Goal: Task Accomplishment & Management: Manage account settings

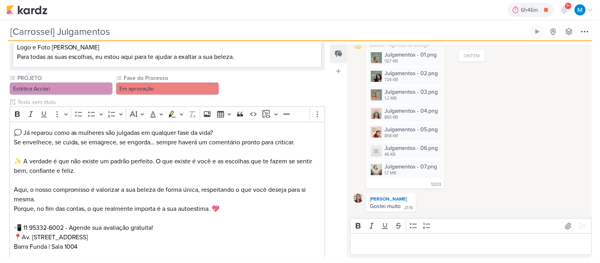
scroll to position [395, 0]
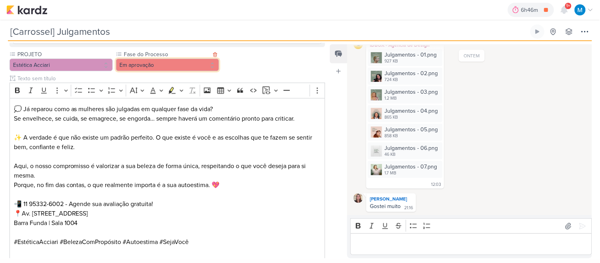
click at [181, 70] on button "Em aprovação" at bounding box center [167, 65] width 103 height 13
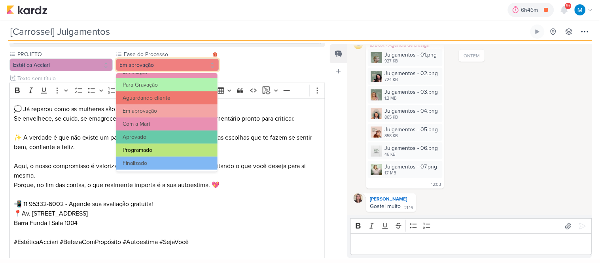
scroll to position [76, 0]
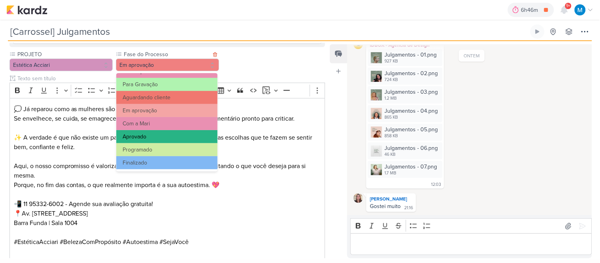
click at [157, 137] on button "Aprovado" at bounding box center [166, 136] width 101 height 13
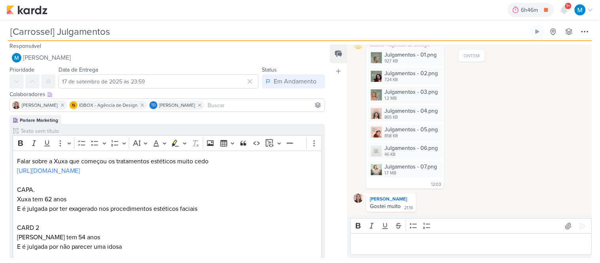
scroll to position [0, 0]
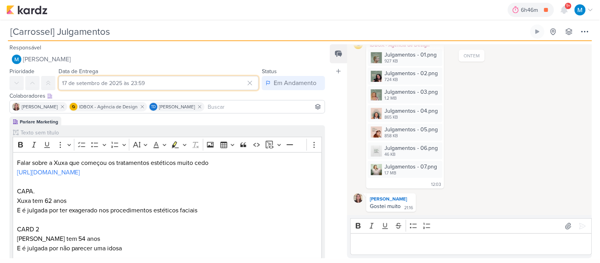
click at [131, 83] on input "17 de setembro de 2025 às 23:59" at bounding box center [159, 83] width 200 height 14
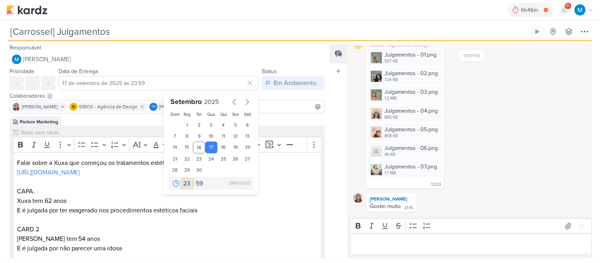
click at [184, 182] on select "00 01 02 03 04 05 06 07 08 09 10 11 12 13 14 15 16 17 18 19 20 21 22 23" at bounding box center [186, 183] width 11 height 9
select select "17"
click at [181, 179] on select "00 01 02 03 04 05 06 07 08 09 10 11 12 13 14 15 16 17 18 19 20 21 22 23" at bounding box center [186, 183] width 11 height 9
type input "17 de setembro de 2025 às 17:59"
click at [198, 182] on select "00 05 10 15 20 25 30 35 40 45 50 55 59" at bounding box center [199, 183] width 11 height 9
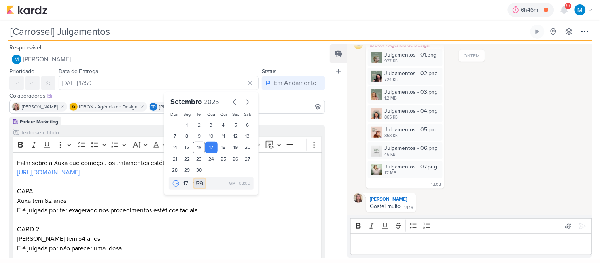
select select "55"
click at [194, 179] on select "00 05 10 15 20 25 30 35 40 45 50 55 59" at bounding box center [199, 183] width 11 height 9
type input "17 de setembro de 2025 às 17:55"
click at [260, 214] on p "E é julgada por ter exagerado nos procedimentos estéticos faciais" at bounding box center [167, 210] width 301 height 9
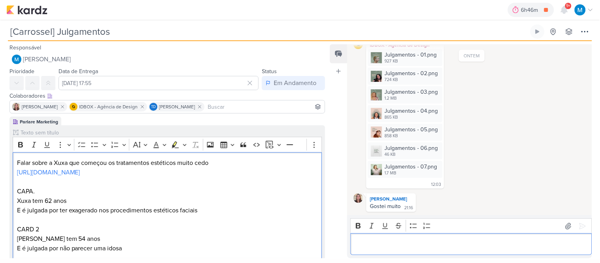
click at [370, 242] on p "Editor editing area: main" at bounding box center [471, 244] width 233 height 9
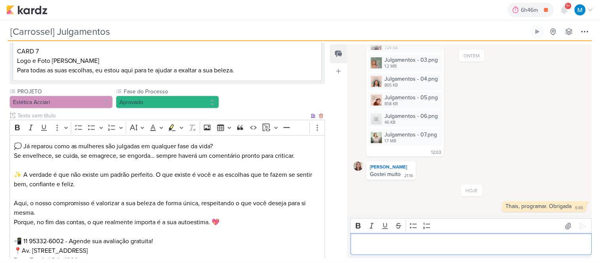
scroll to position [444, 0]
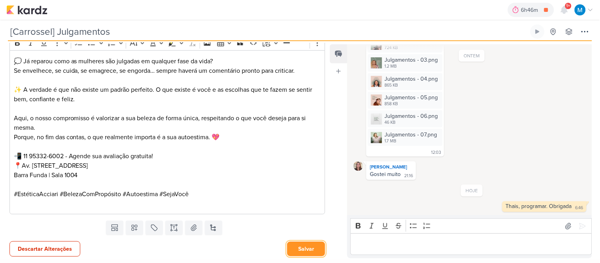
click at [299, 250] on button "Salvar" at bounding box center [306, 249] width 38 height 15
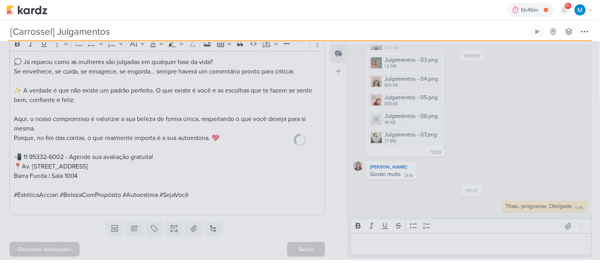
scroll to position [443, 0]
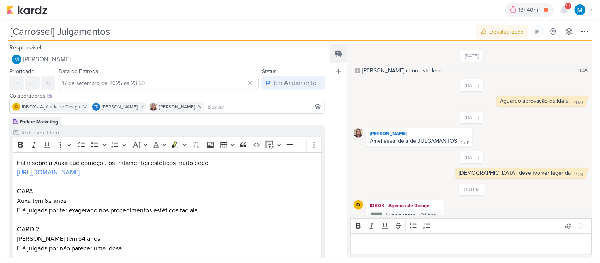
scroll to position [170, 0]
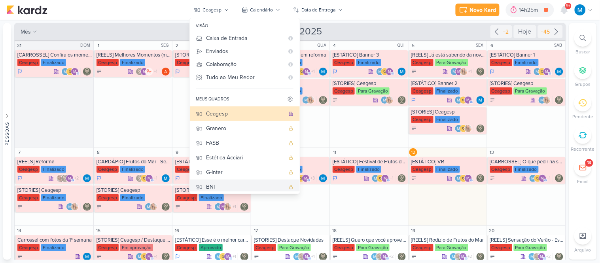
scroll to position [171, 0]
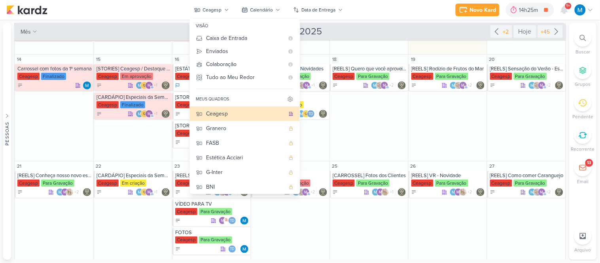
click at [381, 12] on div "Novo Kard Ctrl + k 14h25m Fotos da Reunião 2h48m Hoje 14h25m Semana 2h48m Mês 2…" at bounding box center [299, 10] width 587 height 20
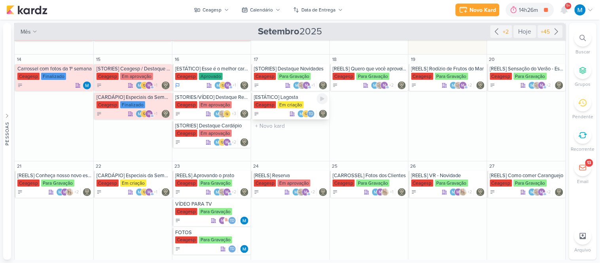
click at [282, 97] on div "[ESTÁTICO] Lagosta" at bounding box center [291, 97] width 74 height 6
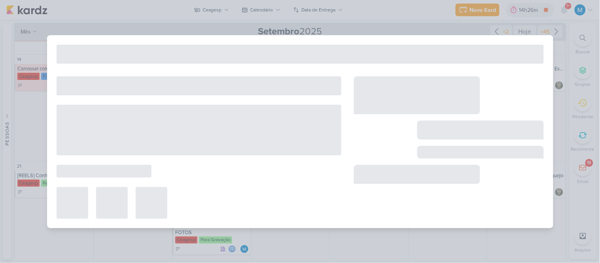
type input "[ESTÁTICO] Lagosta"
type input "17 de setembro de 2025 às 23:59"
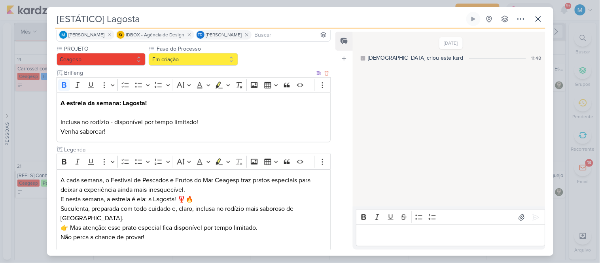
scroll to position [140, 0]
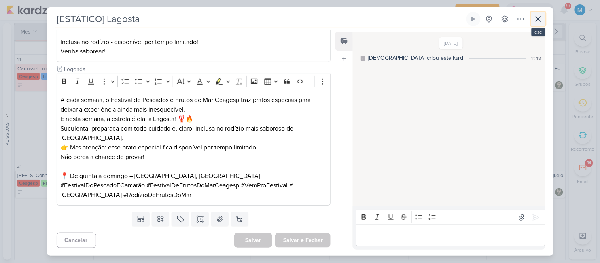
click at [538, 20] on icon at bounding box center [537, 18] width 9 height 9
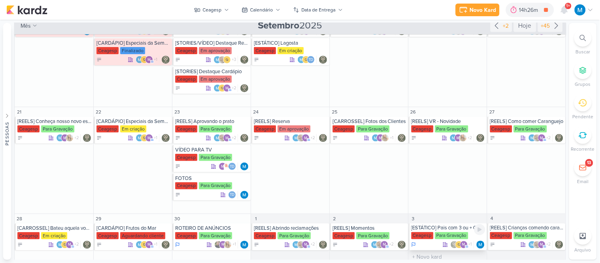
scroll to position [229, 0]
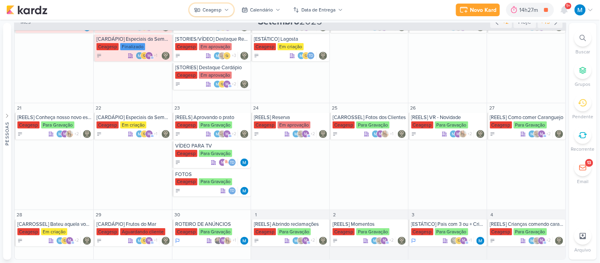
click at [226, 10] on icon at bounding box center [226, 10] width 3 height 2
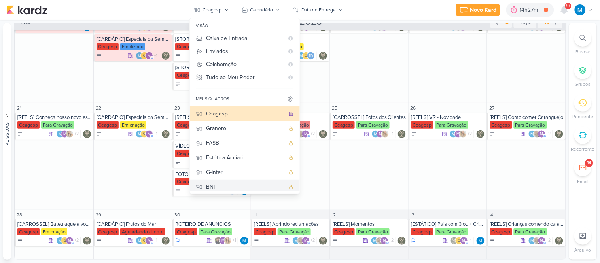
click at [224, 184] on div "BNI" at bounding box center [245, 187] width 78 height 8
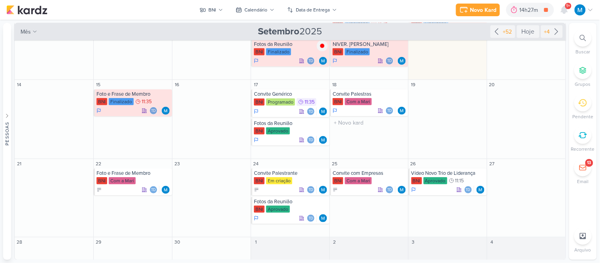
scroll to position [74, 0]
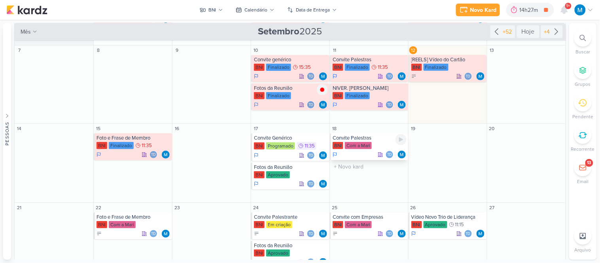
click at [369, 138] on div "Convite Palestras" at bounding box center [369, 138] width 74 height 6
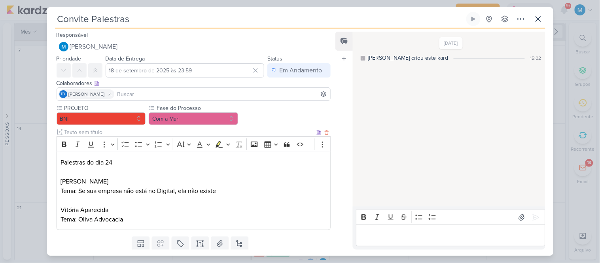
scroll to position [25, 0]
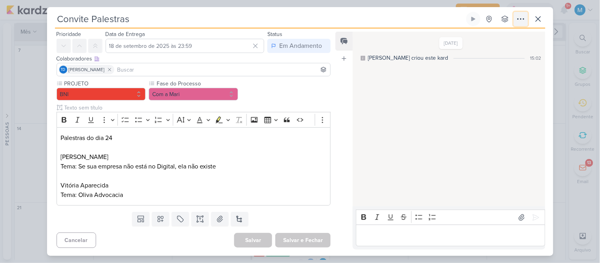
click at [516, 18] on icon at bounding box center [520, 18] width 9 height 9
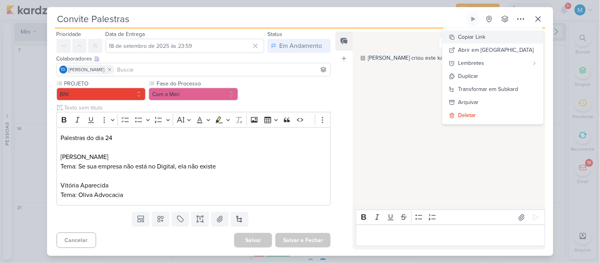
click at [506, 34] on button "Copiar Link" at bounding box center [492, 36] width 101 height 13
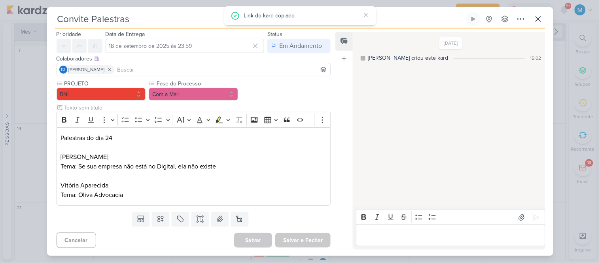
click at [383, 154] on div "1/9/25 MARIANA criou este kard 15:02" at bounding box center [448, 119] width 191 height 174
click at [446, 238] on p "Editor editing area: main" at bounding box center [450, 235] width 181 height 9
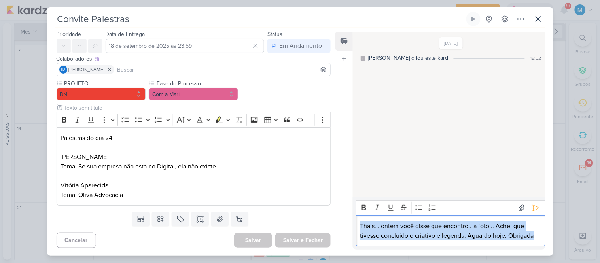
drag, startPoint x: 497, startPoint y: 236, endPoint x: 260, endPoint y: 204, distance: 239.4
click at [270, 203] on div "Responsável MARIANA MIRANDA Nenhum contato encontrado create new contact Novo C…" at bounding box center [300, 141] width 506 height 227
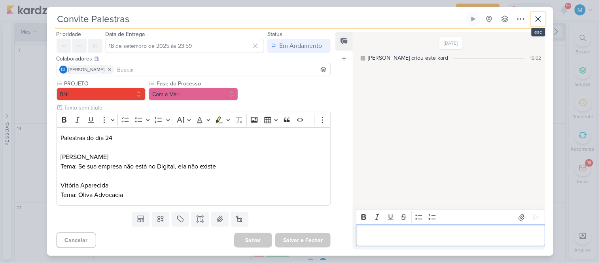
drag, startPoint x: 541, startPoint y: 17, endPoint x: 513, endPoint y: 2, distance: 31.7
click at [539, 15] on icon at bounding box center [537, 18] width 9 height 9
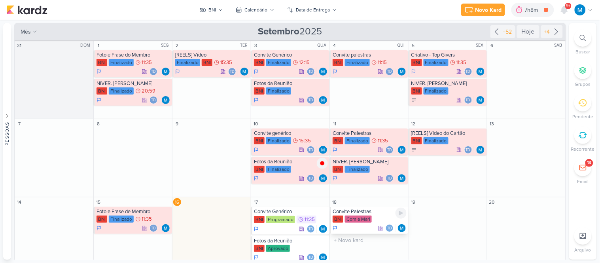
click at [365, 212] on div "Convite Palestras" at bounding box center [369, 211] width 74 height 6
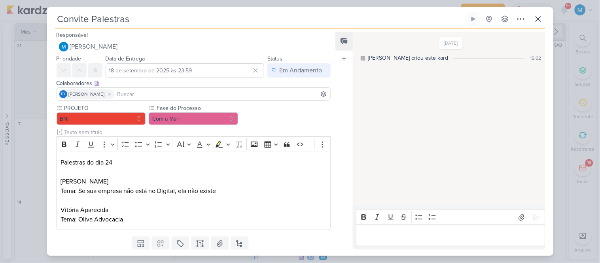
click at [393, 232] on p "Editor editing area: main" at bounding box center [450, 235] width 181 height 9
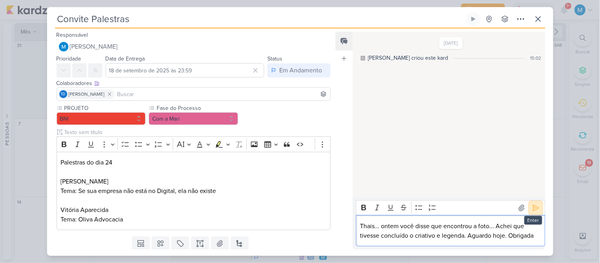
click at [534, 208] on icon at bounding box center [535, 208] width 6 height 6
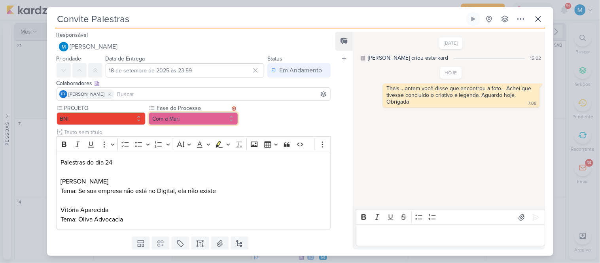
click at [212, 119] on button "Com a Mari" at bounding box center [193, 118] width 89 height 13
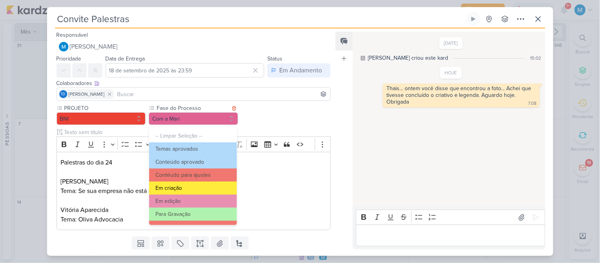
click at [199, 188] on button "Em criação" at bounding box center [192, 187] width 87 height 13
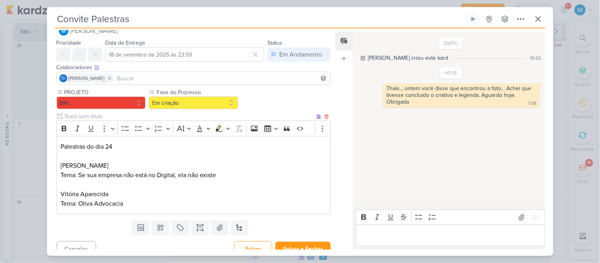
scroll to position [25, 0]
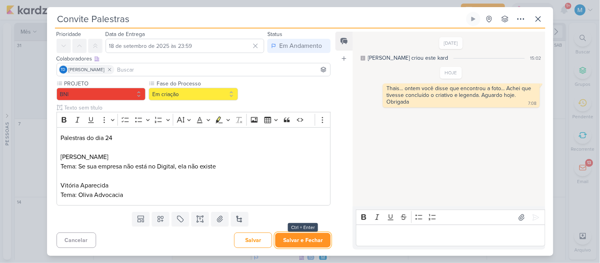
click at [313, 243] on button "Salvar e Fechar" at bounding box center [302, 240] width 55 height 15
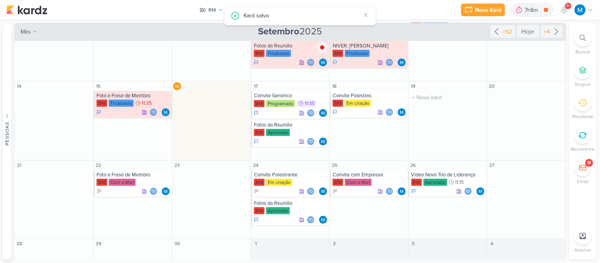
scroll to position [117, 0]
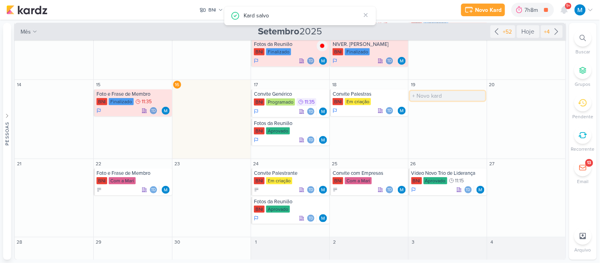
click at [435, 95] on input "text" at bounding box center [447, 96] width 75 height 10
type input "Vídeo Reunião"
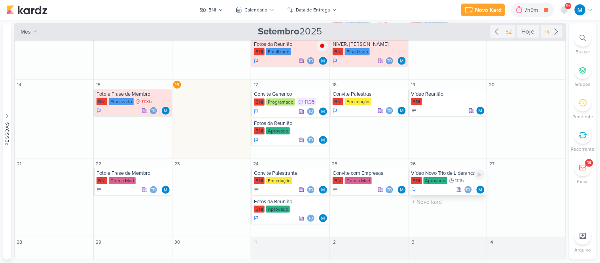
click at [445, 173] on div "Vídeo Novo Trio de Liderança" at bounding box center [448, 173] width 74 height 6
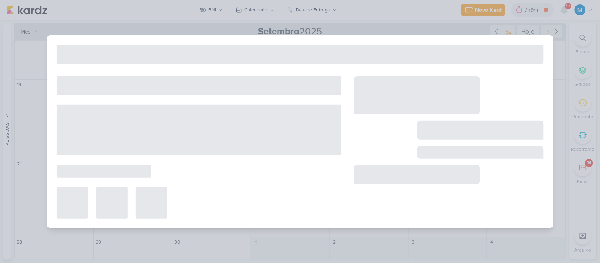
type input "Vídeo Novo Trio de Liderança"
type input "26 de setembro de 2025 às 11:15"
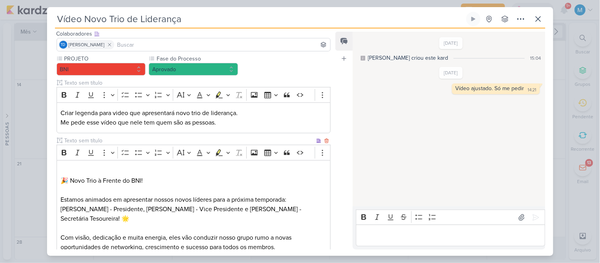
scroll to position [0, 0]
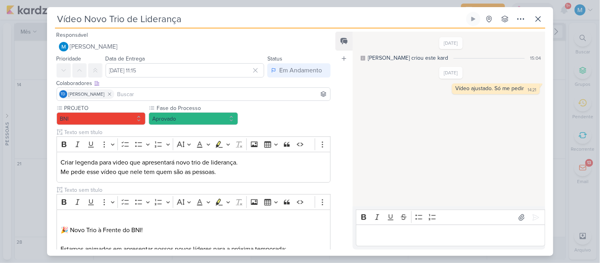
click at [391, 238] on p "Editor editing area: main" at bounding box center [450, 235] width 181 height 9
click at [542, 22] on icon at bounding box center [537, 18] width 9 height 9
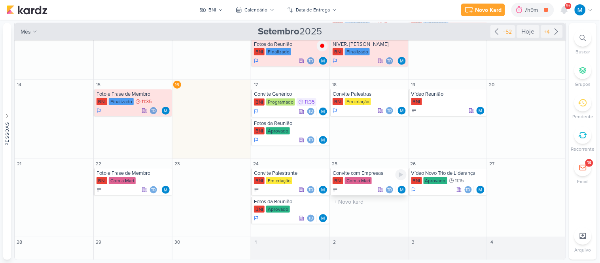
click at [367, 173] on div "Convite com Empresas" at bounding box center [369, 173] width 74 height 6
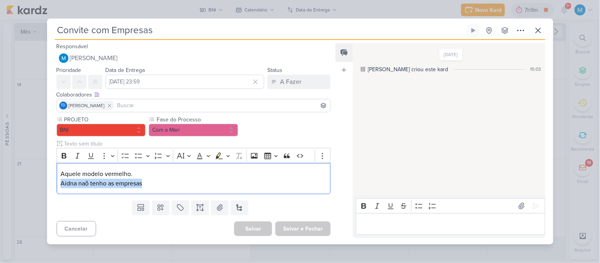
drag, startPoint x: 153, startPoint y: 183, endPoint x: 44, endPoint y: 172, distance: 110.1
click at [43, 173] on div "Convite com Empresas Criado por mim" at bounding box center [300, 131] width 600 height 263
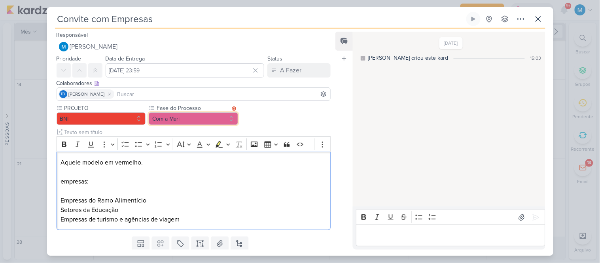
click at [193, 119] on button "Com a Mari" at bounding box center [193, 118] width 89 height 13
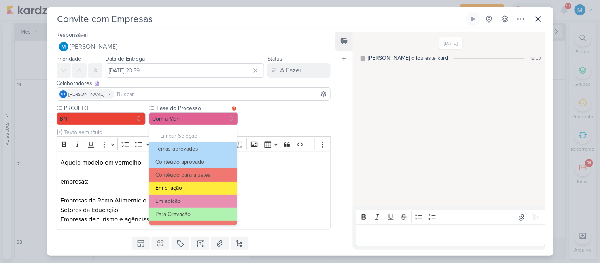
click at [178, 186] on button "Em criação" at bounding box center [192, 187] width 87 height 13
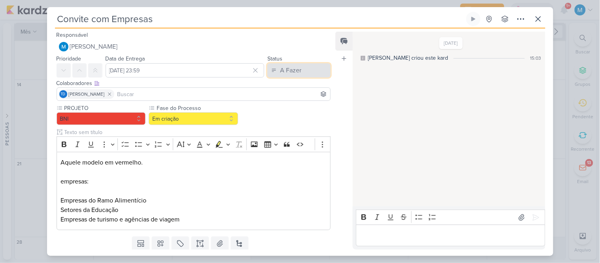
click at [296, 72] on div "A Fazer" at bounding box center [290, 70] width 21 height 9
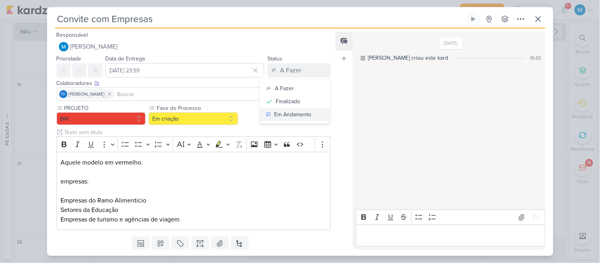
click at [298, 111] on div "Em Andamento" at bounding box center [292, 114] width 37 height 8
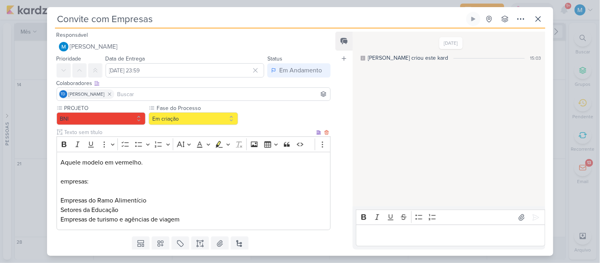
scroll to position [25, 0]
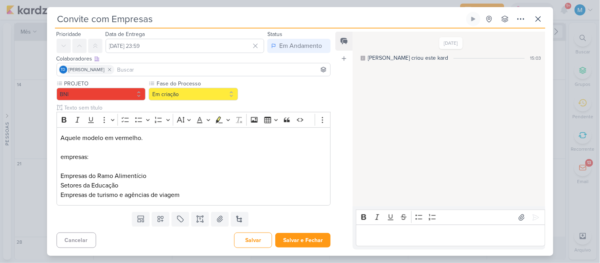
click at [392, 230] on div "Editor editing area: main" at bounding box center [450, 236] width 189 height 22
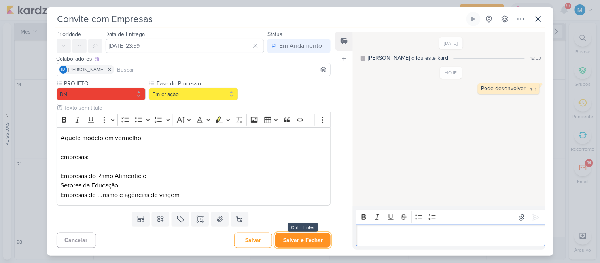
click at [307, 239] on button "Salvar e Fechar" at bounding box center [302, 240] width 55 height 15
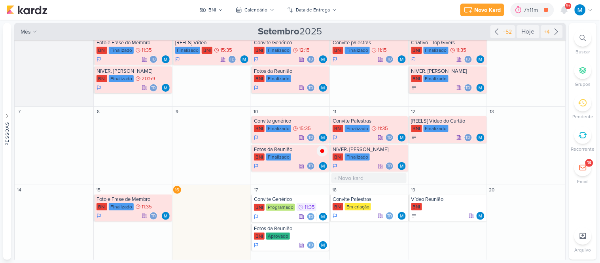
scroll to position [0, 0]
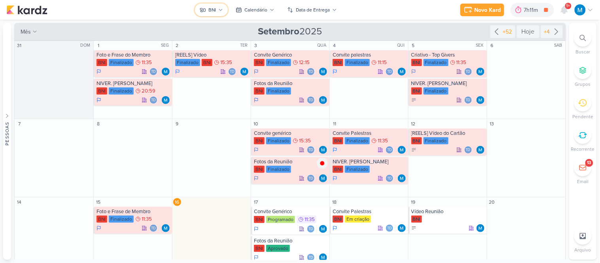
click at [223, 12] on button "BNI" at bounding box center [211, 10] width 33 height 13
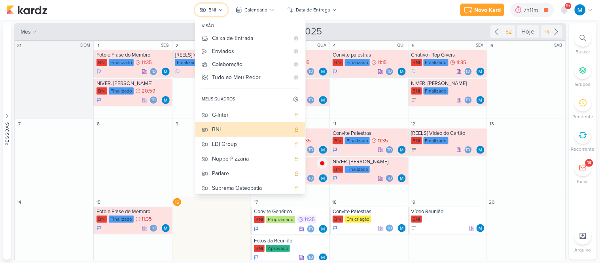
scroll to position [61, 0]
